Goal: Transaction & Acquisition: Purchase product/service

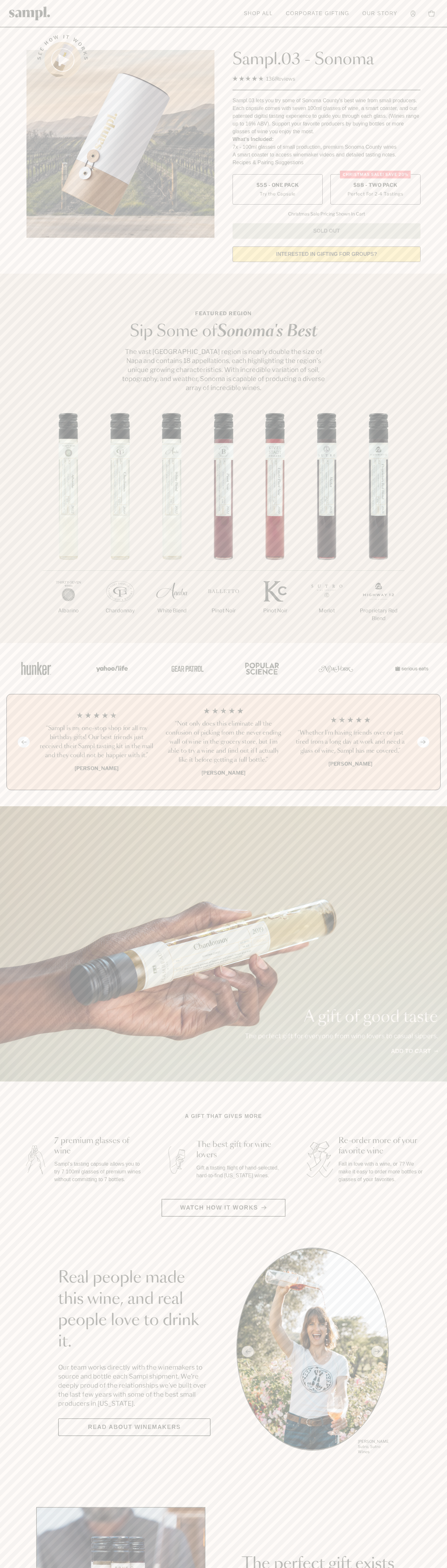
click at [375, 190] on label "Christmas SALE! Save 20% $88 - Two Pack Perfect For 2-4 Tastings" at bounding box center [375, 189] width 90 height 30
click at [224, 743] on h3 "“Not only does this eliminate all the confusion of picking from the never endin…" at bounding box center [223, 742] width 116 height 45
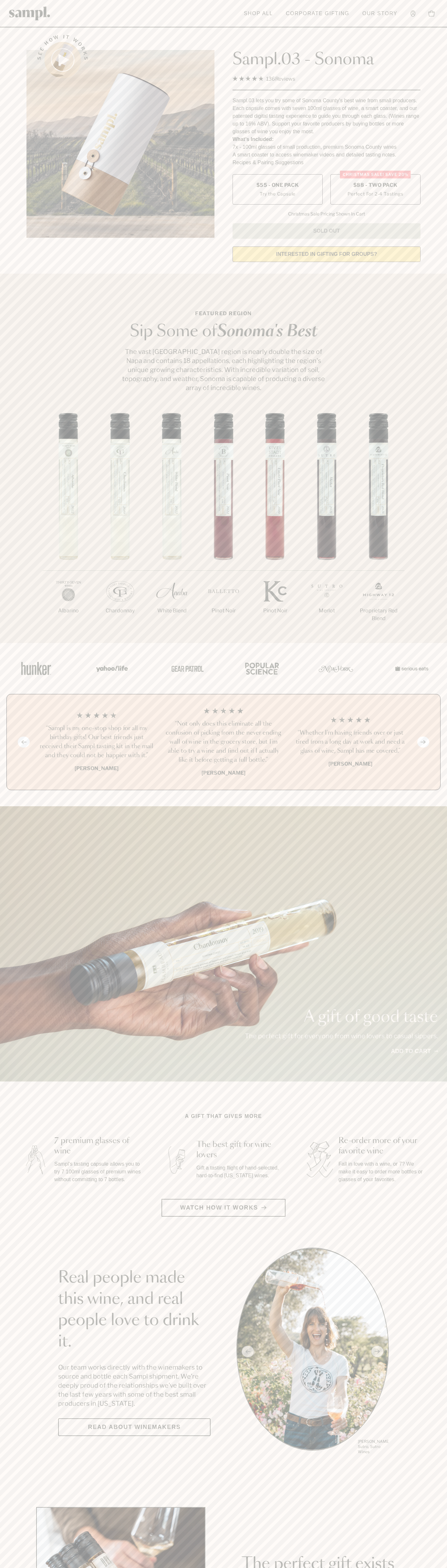
click at [284, 12] on link "Corporate Gifting" at bounding box center [317, 13] width 70 height 14
click at [442, 572] on div "1/7 Albarino 2/7 Chardonnay 3/7" at bounding box center [224, 528] width 447 height 230
click at [157, 1567] on html "Skip to main content Toggle navigation menu Shop All Corporate Gifting Our Stor…" at bounding box center [224, 1513] width 447 height 3026
click at [1, 1170] on section "A gift that gives more 7 premium glasses of wine Sampl's tasting capsule allows…" at bounding box center [224, 1164] width 447 height 104
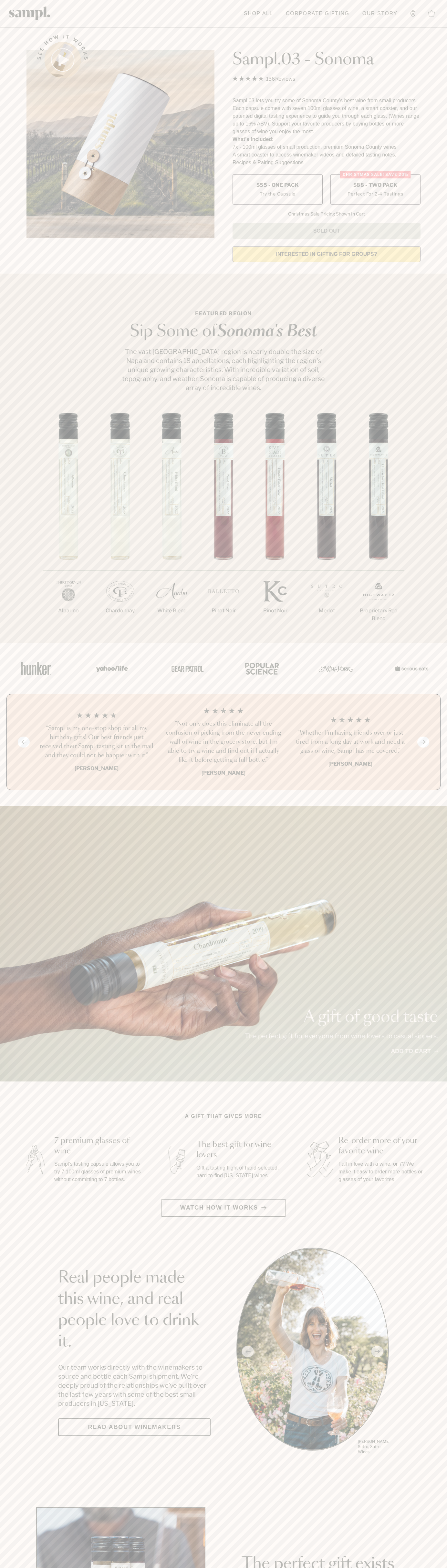
click at [375, 190] on label "Christmas SALE! Save 20% $88 - Two Pack Perfect For 2-4 Tastings" at bounding box center [375, 189] width 90 height 30
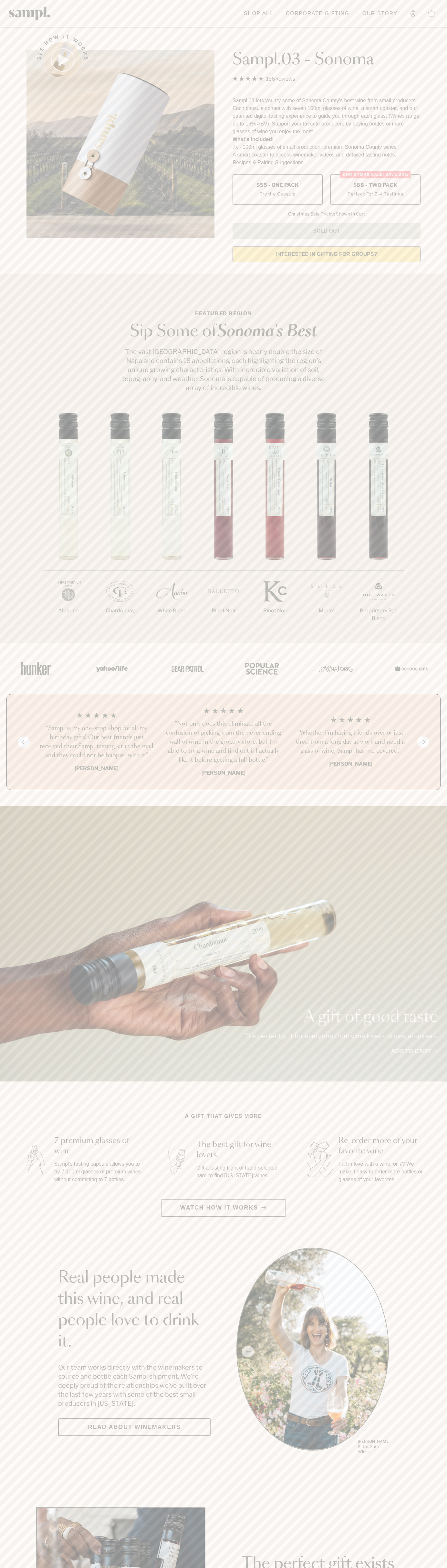
click at [224, 743] on h3 "“Not only does this eliminate all the confusion of picking from the never endin…" at bounding box center [223, 742] width 116 height 45
